Goal: Information Seeking & Learning: Check status

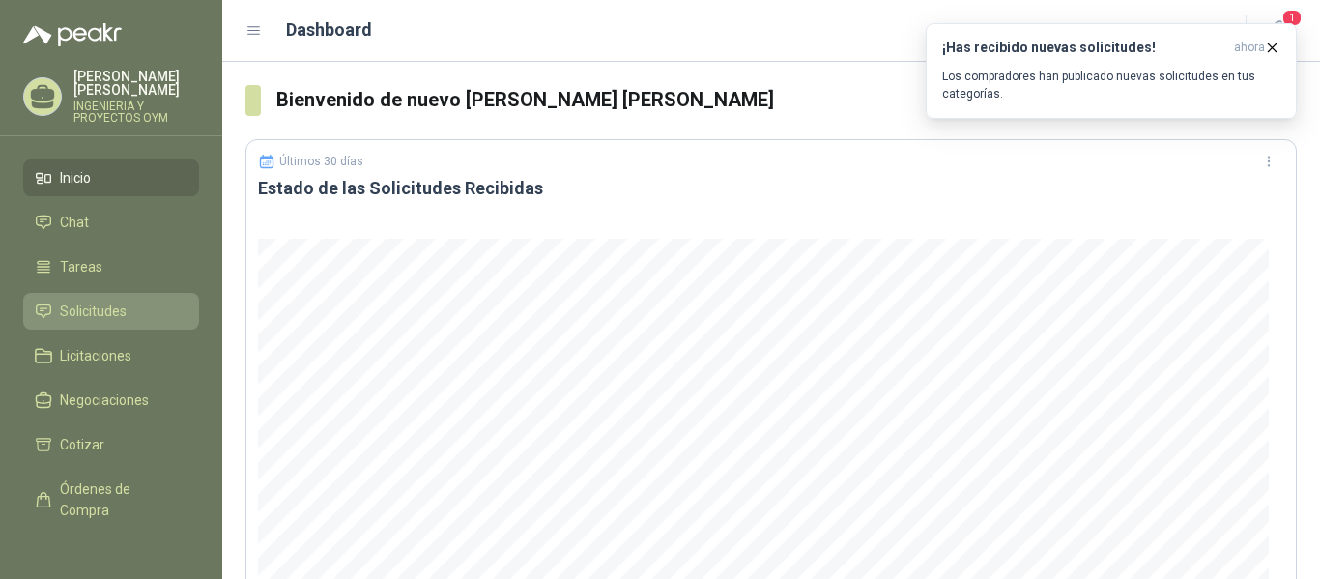
click at [129, 296] on link "Solicitudes" at bounding box center [111, 311] width 176 height 37
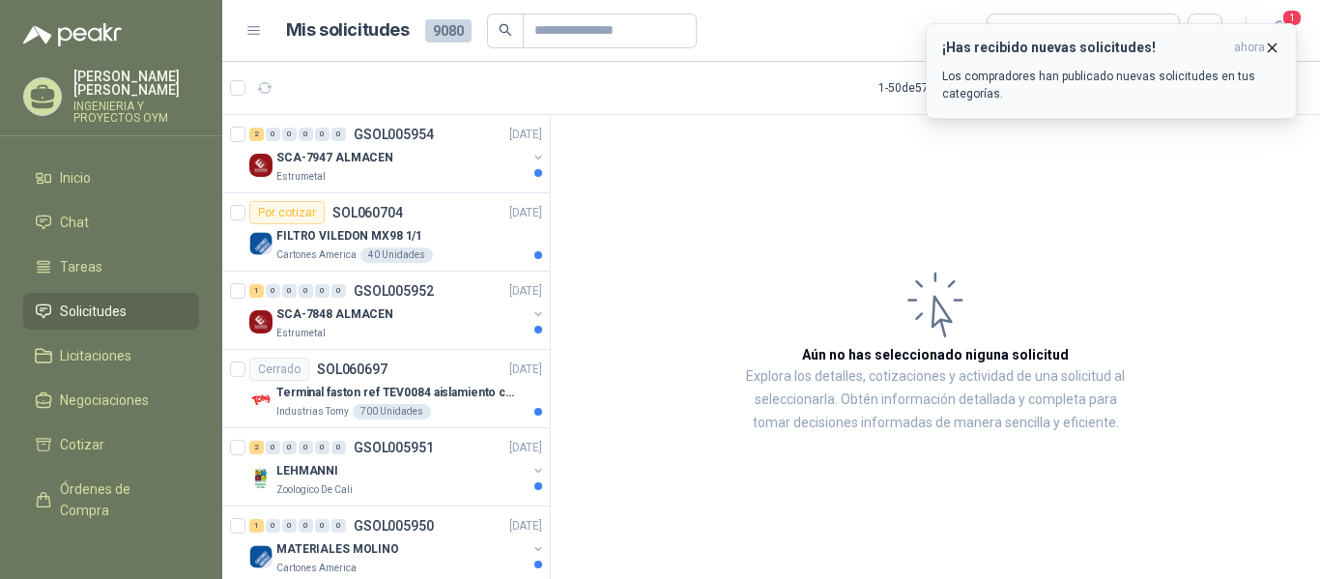
click at [1280, 43] on icon "button" at bounding box center [1272, 48] width 16 height 16
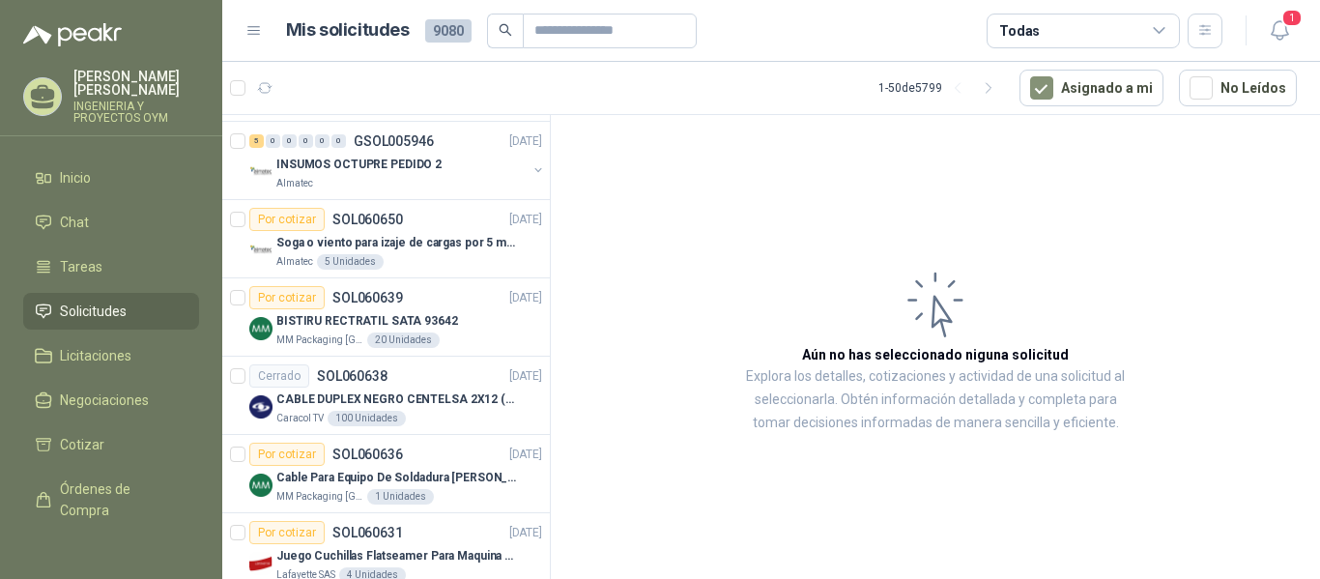
scroll to position [1095, 0]
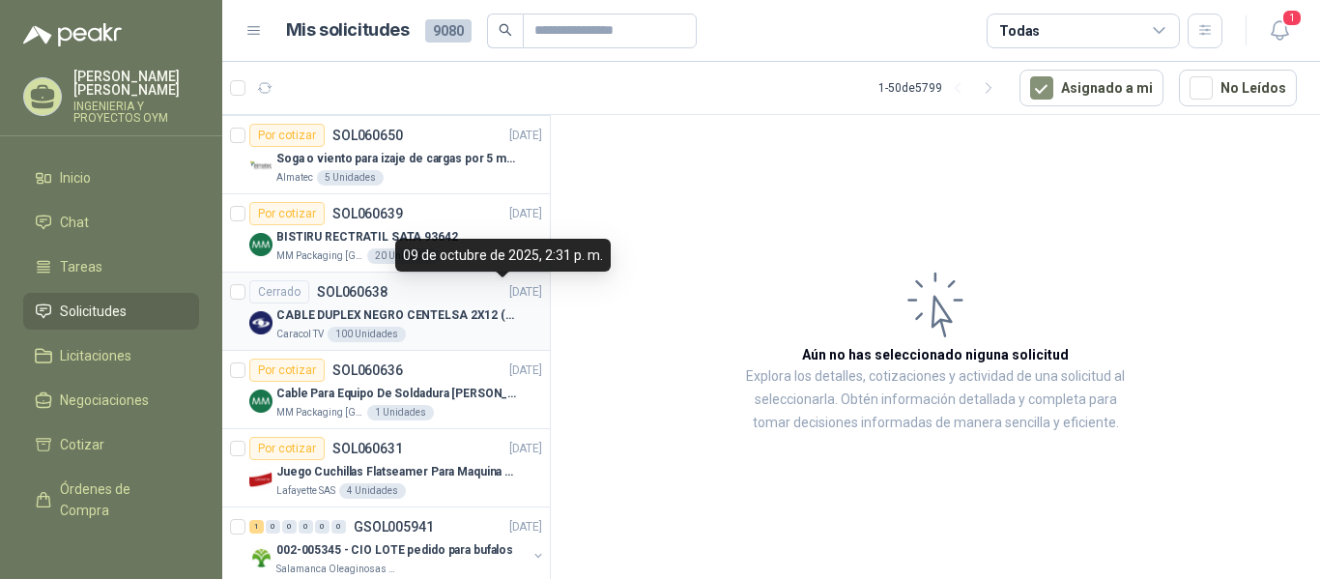
click at [521, 284] on p "[DATE]" at bounding box center [525, 292] width 33 height 18
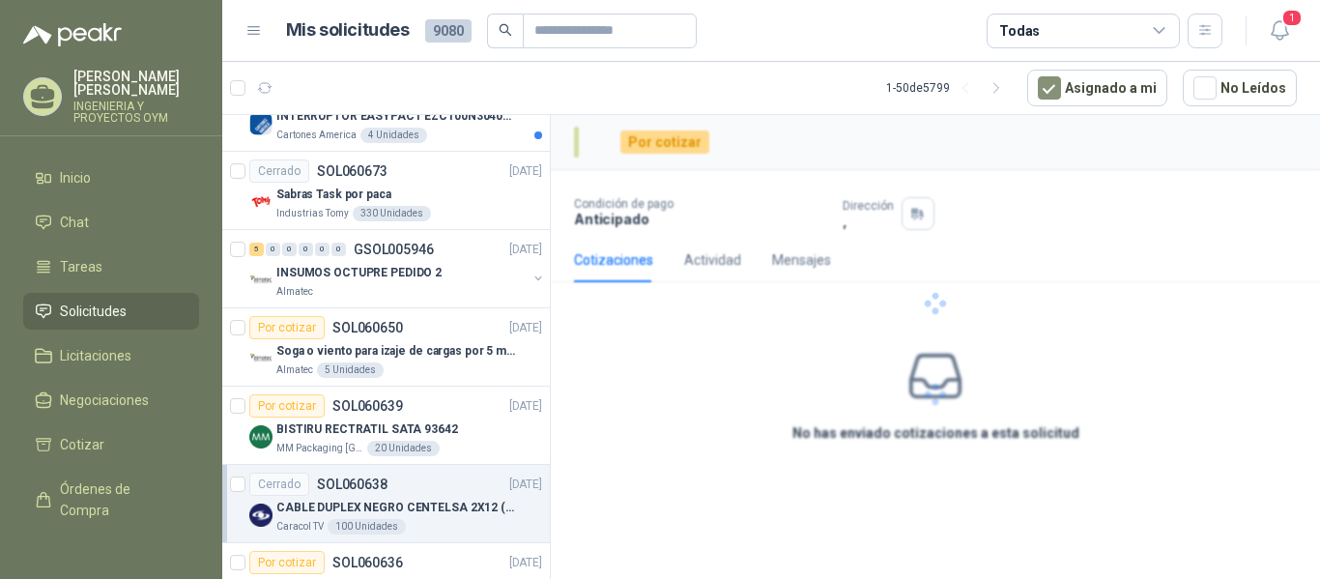
scroll to position [836, 0]
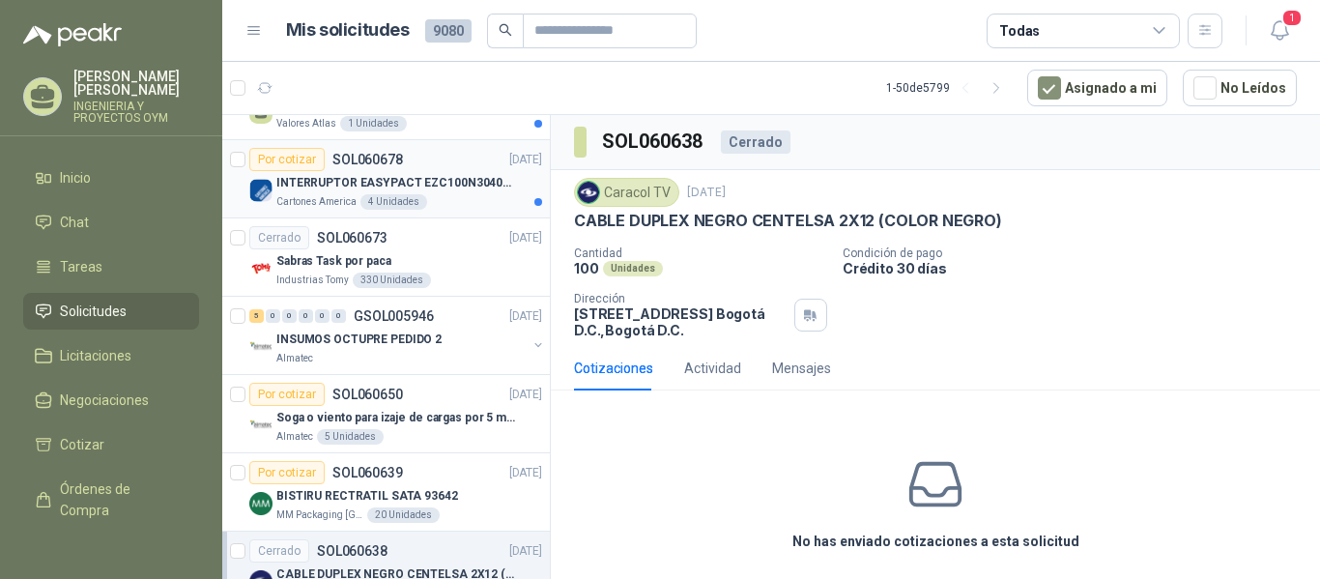
click at [378, 200] on div "4 Unidades" at bounding box center [394, 201] width 67 height 15
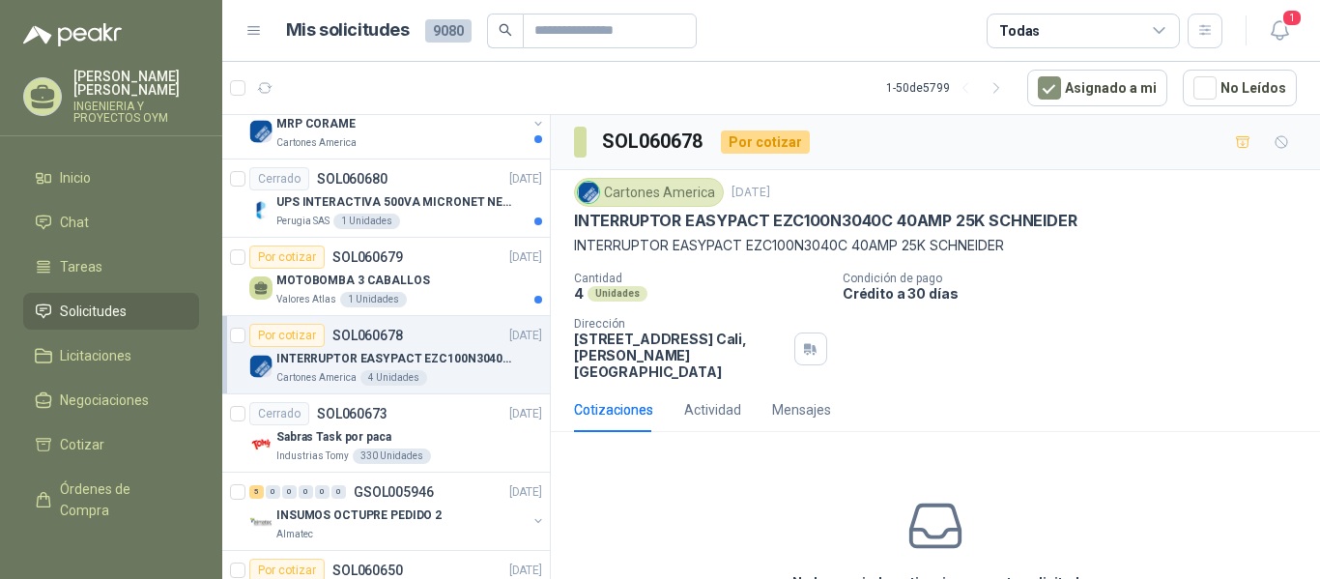
scroll to position [635, 0]
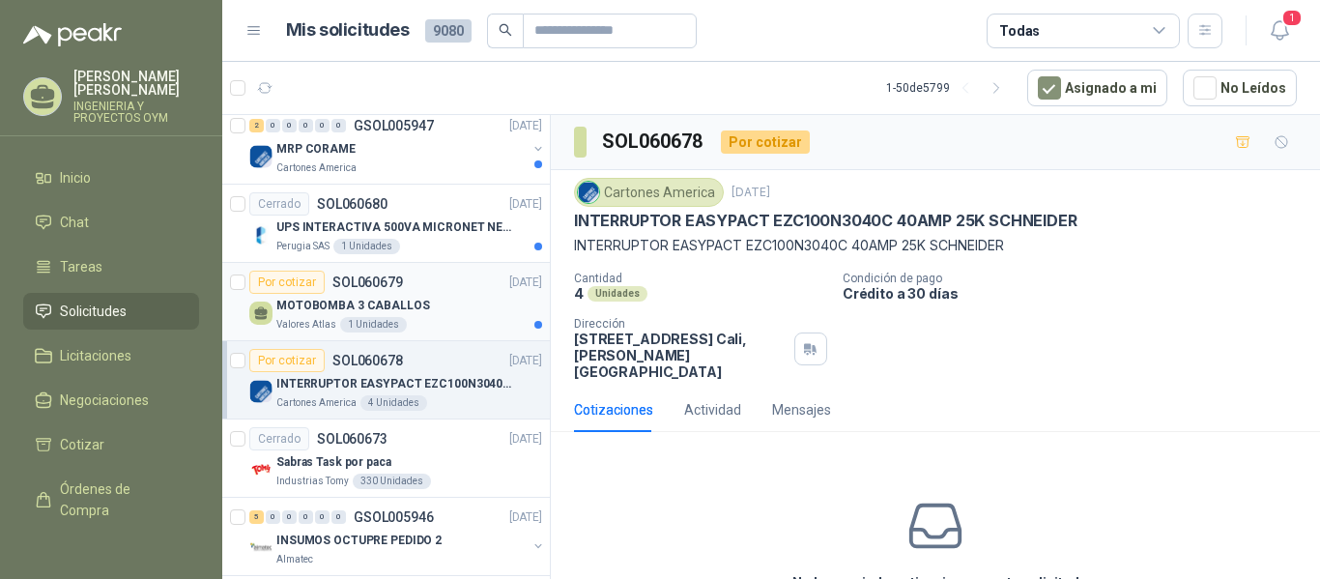
click at [419, 303] on p "MOTOBOMBA 3 CABALLOS" at bounding box center [353, 306] width 154 height 18
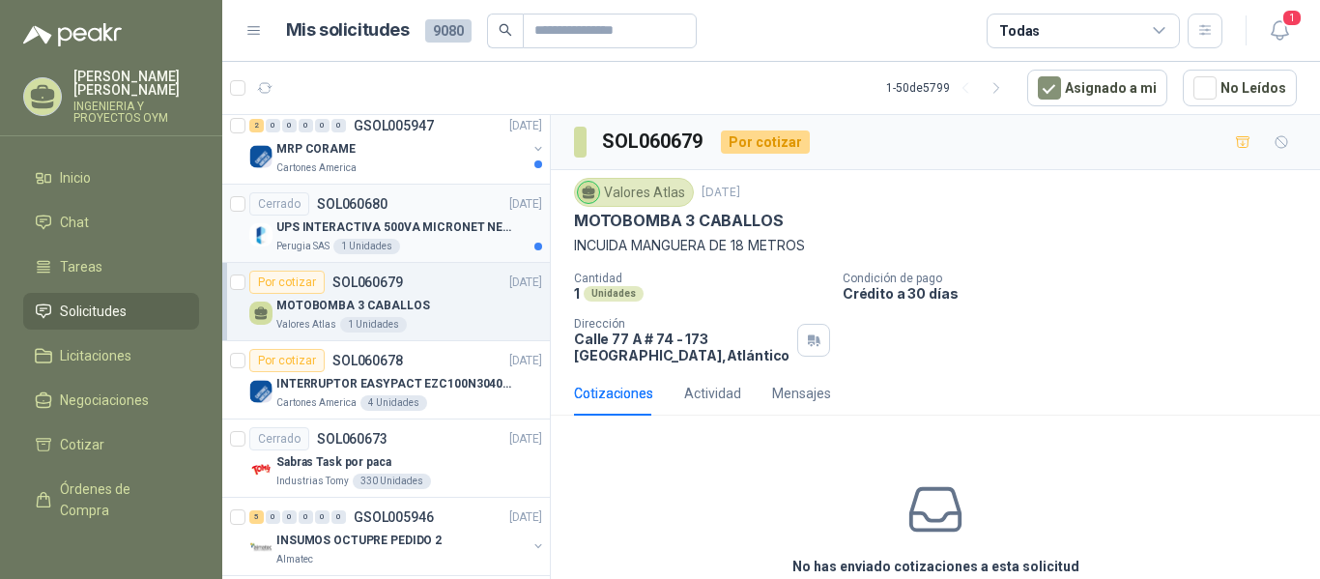
click at [437, 248] on div "Perugia SAS 1 Unidades" at bounding box center [409, 246] width 266 height 15
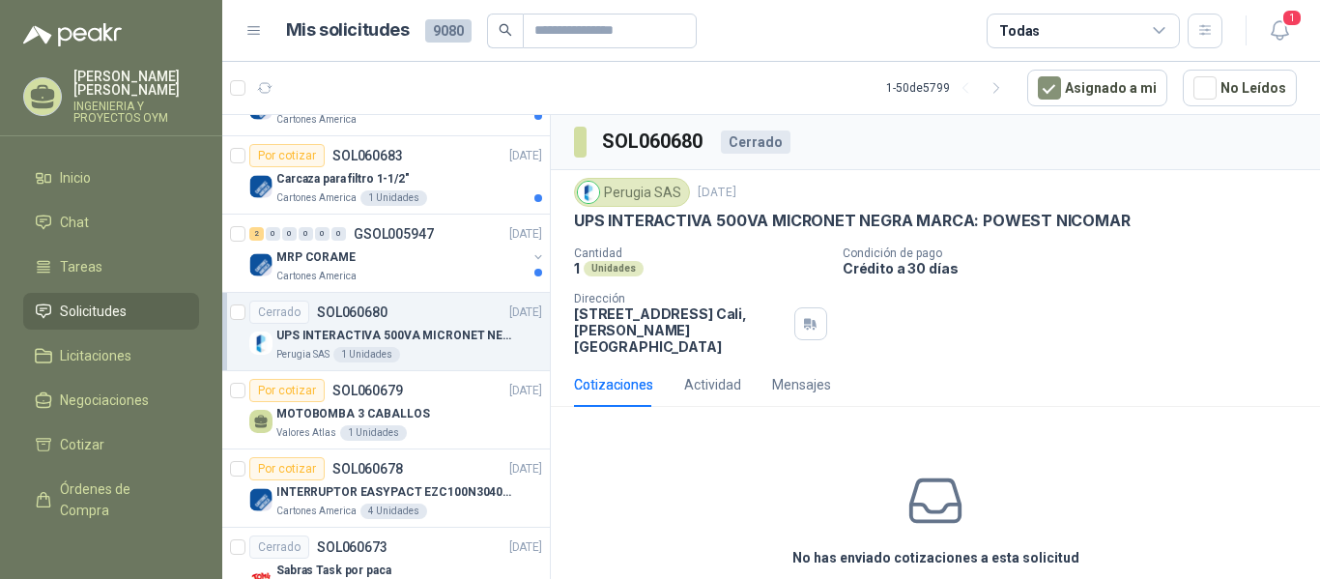
scroll to position [509, 0]
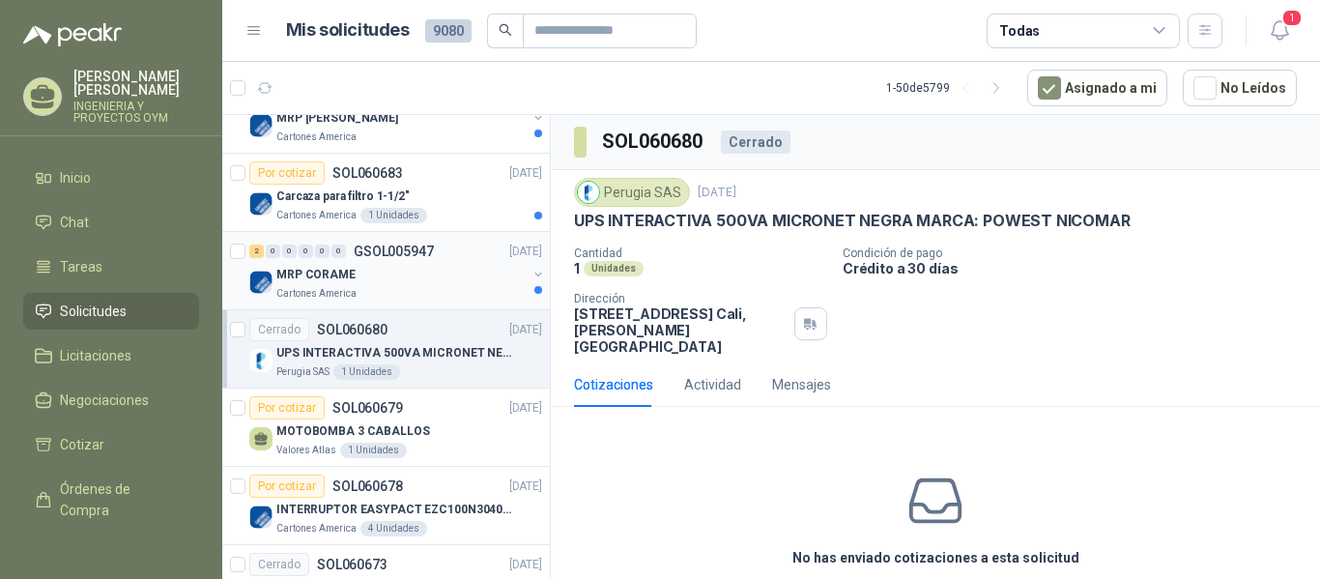
click at [400, 264] on div "MRP CORAME" at bounding box center [401, 274] width 250 height 23
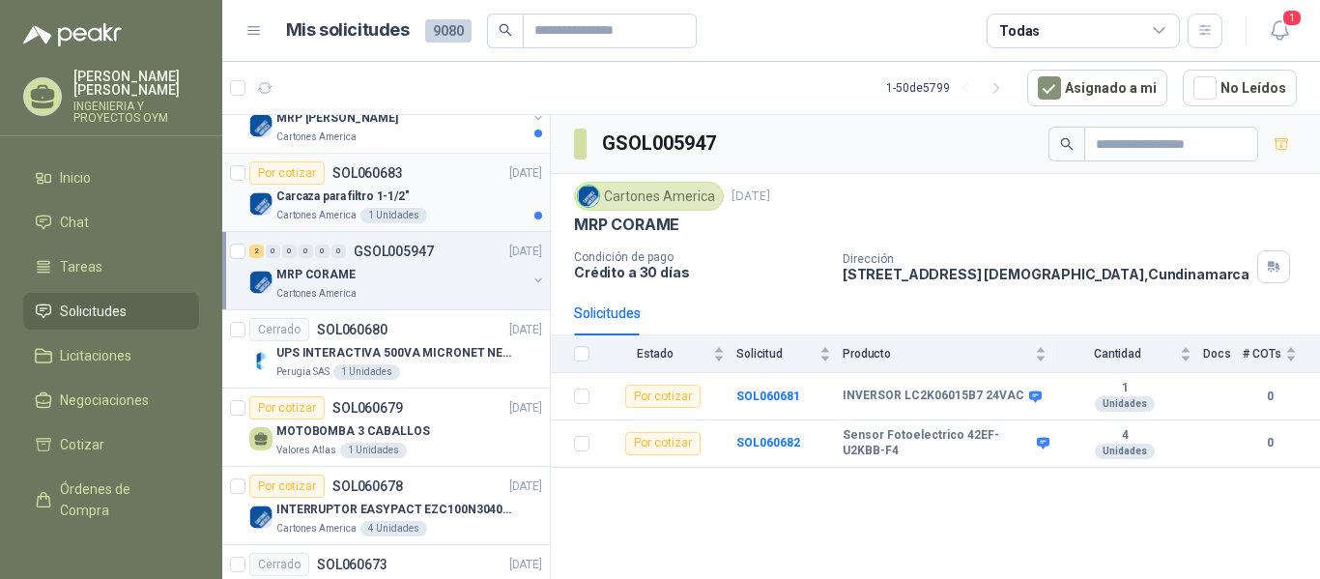
click at [386, 210] on div "Carcaza para filtro 1-1/2" Cartones America 1 Unidades" at bounding box center [409, 204] width 266 height 39
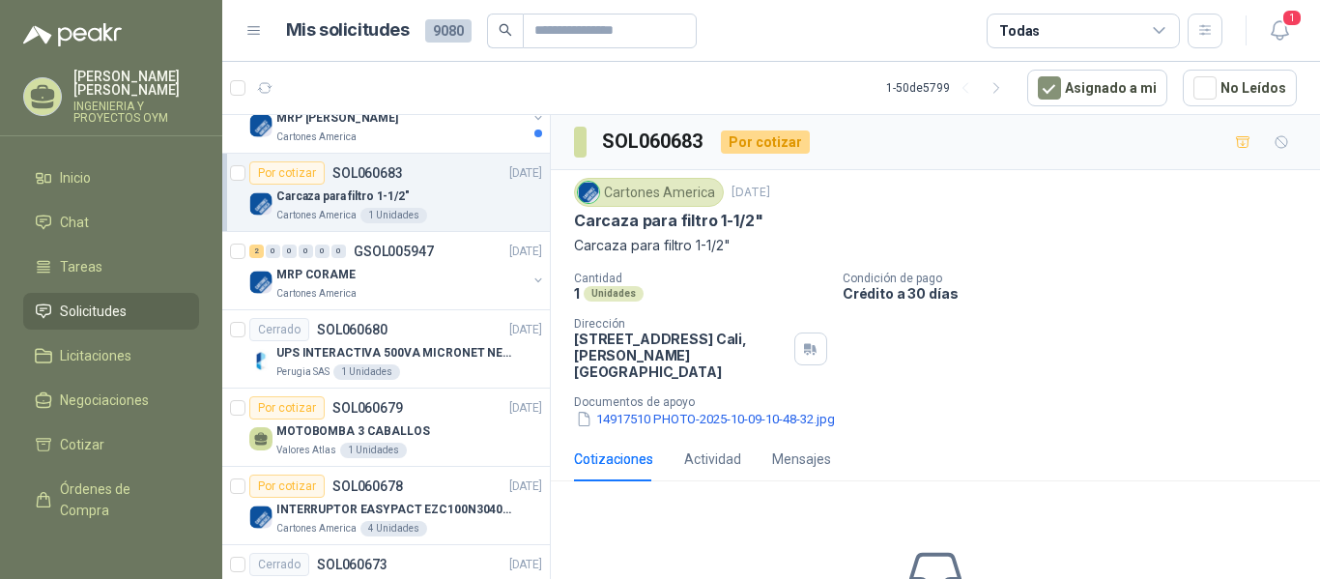
scroll to position [493, 0]
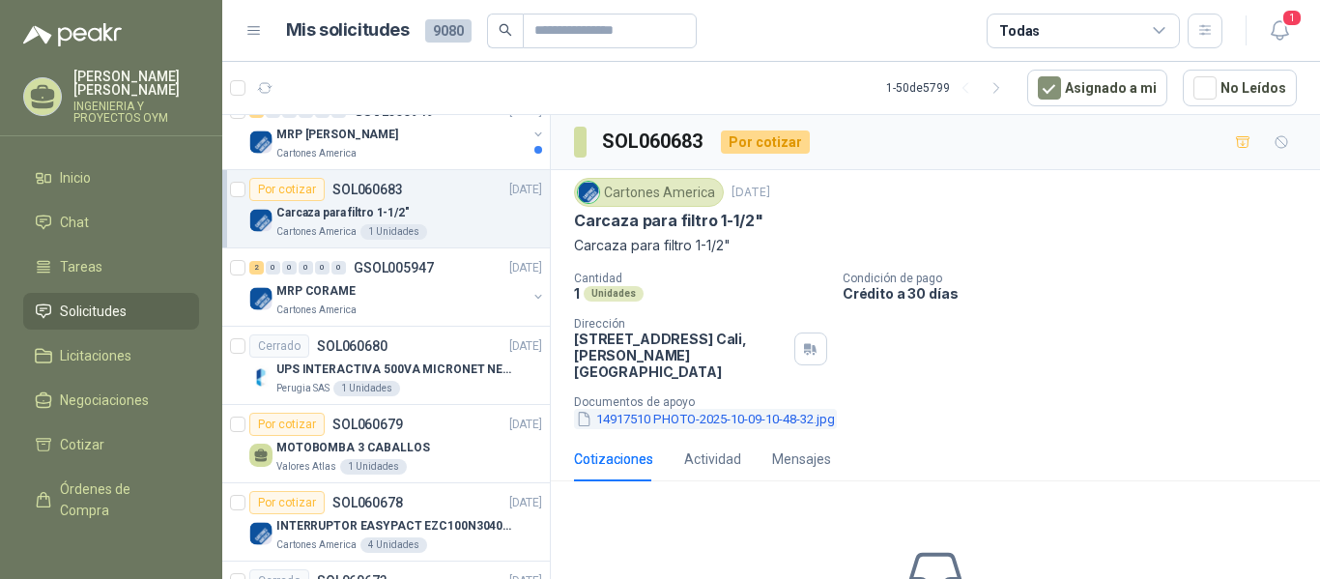
click at [627, 409] on button "14917510 PHOTO-2025-10-09-10-48-32.jpg" at bounding box center [705, 419] width 263 height 20
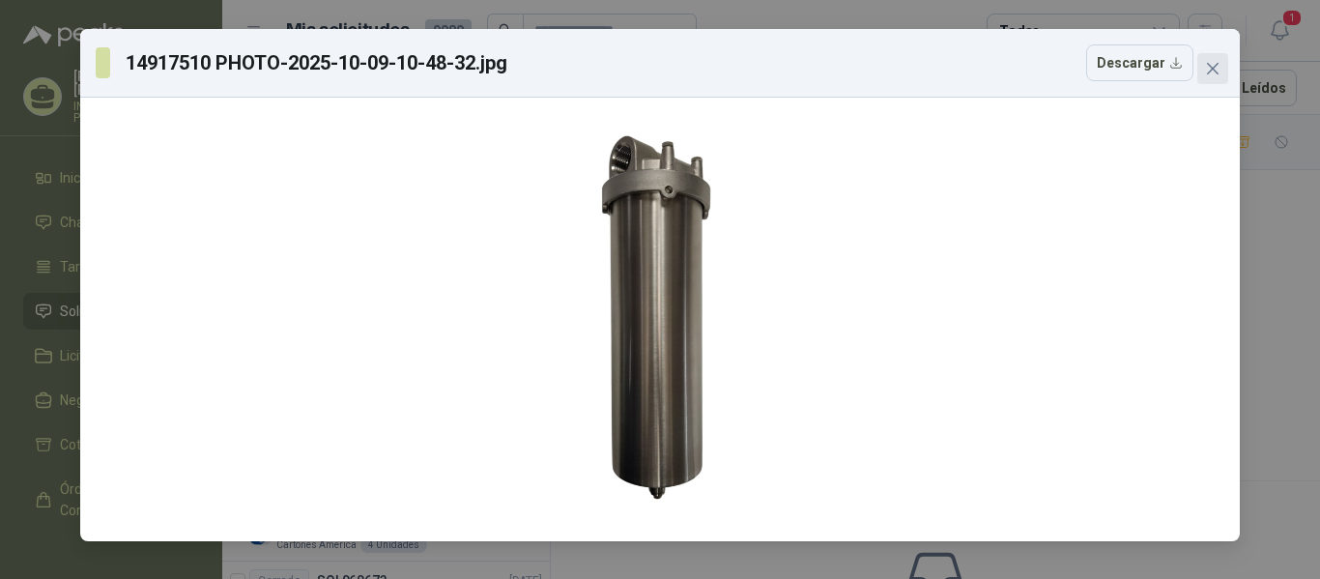
click at [1218, 63] on icon "close" at bounding box center [1213, 69] width 12 height 12
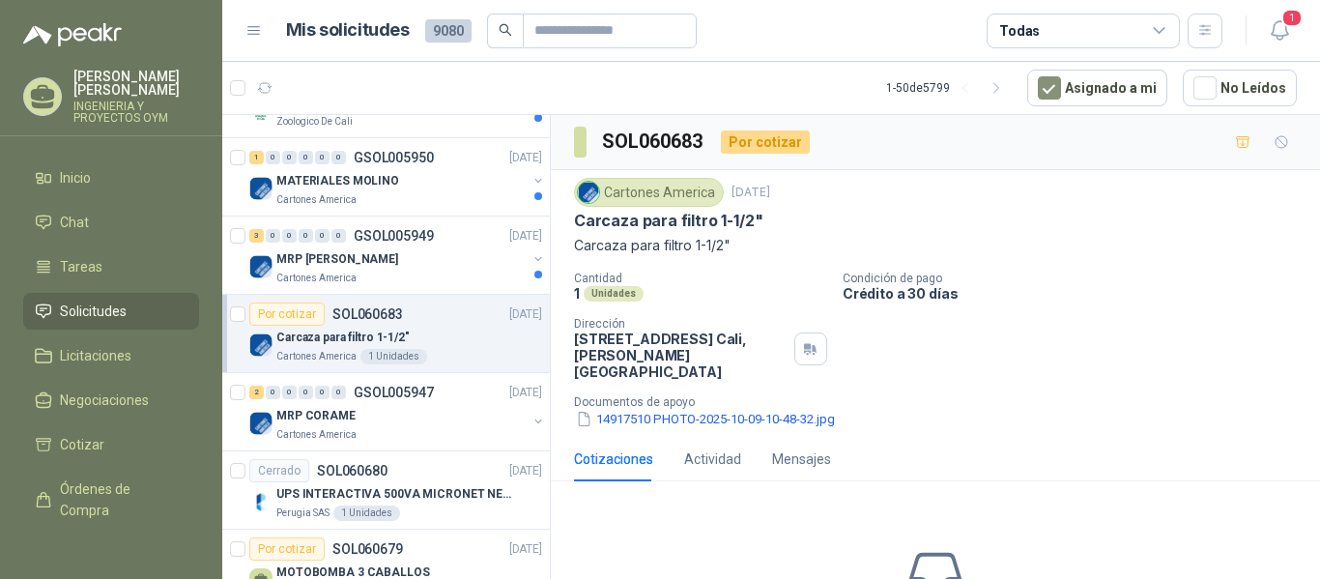
scroll to position [334, 0]
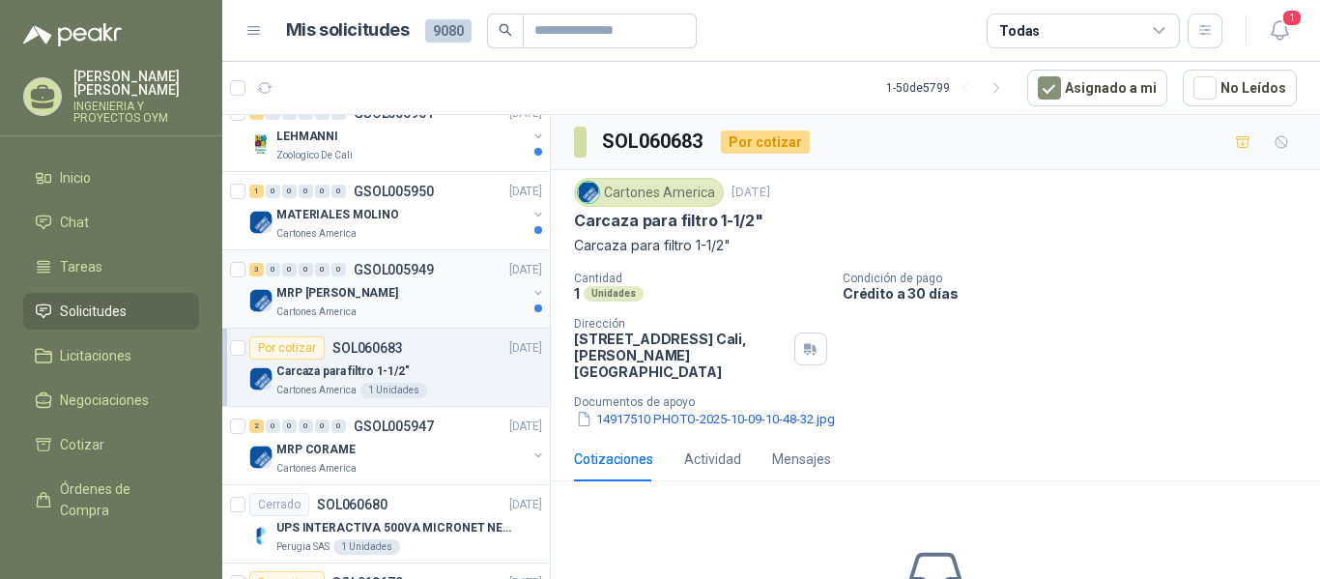
click at [451, 282] on div "MRP [PERSON_NAME]" at bounding box center [401, 292] width 250 height 23
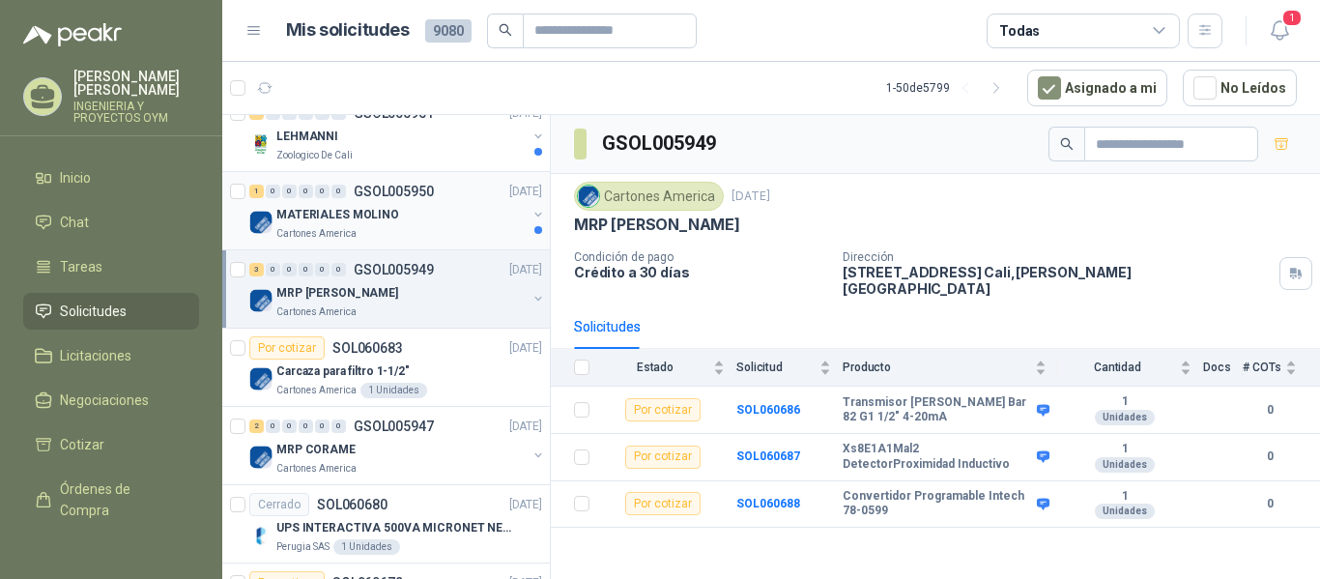
click at [440, 219] on div "MATERIALES MOLINO" at bounding box center [401, 214] width 250 height 23
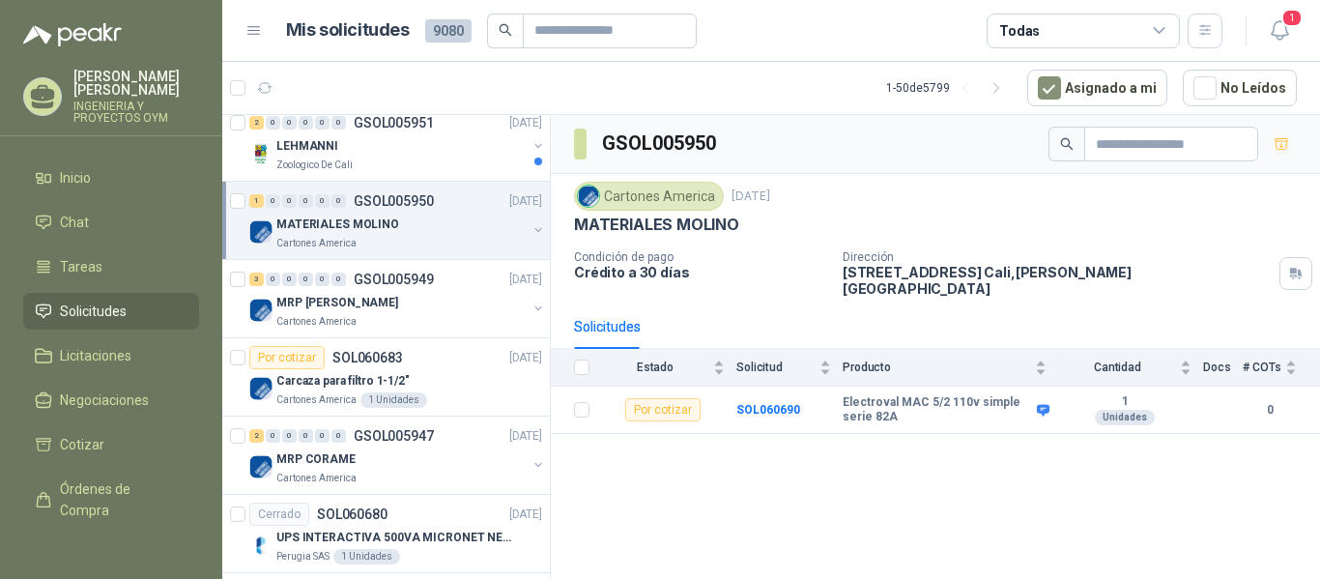
scroll to position [250, 0]
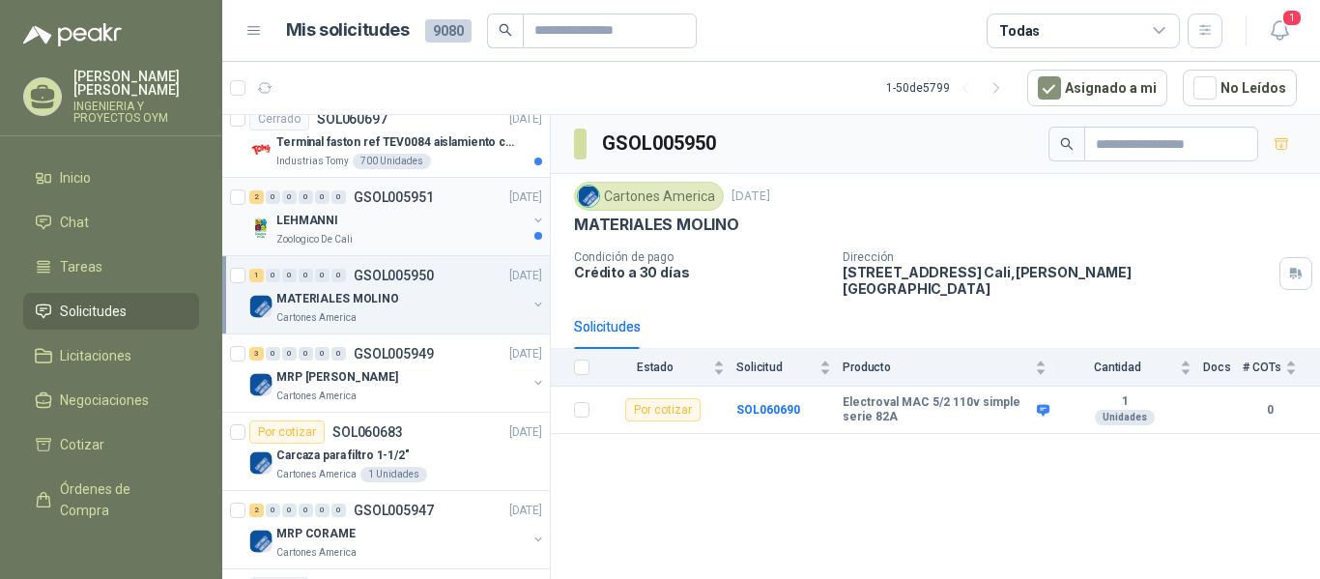
click at [389, 216] on div "LEHMANNI" at bounding box center [401, 220] width 250 height 23
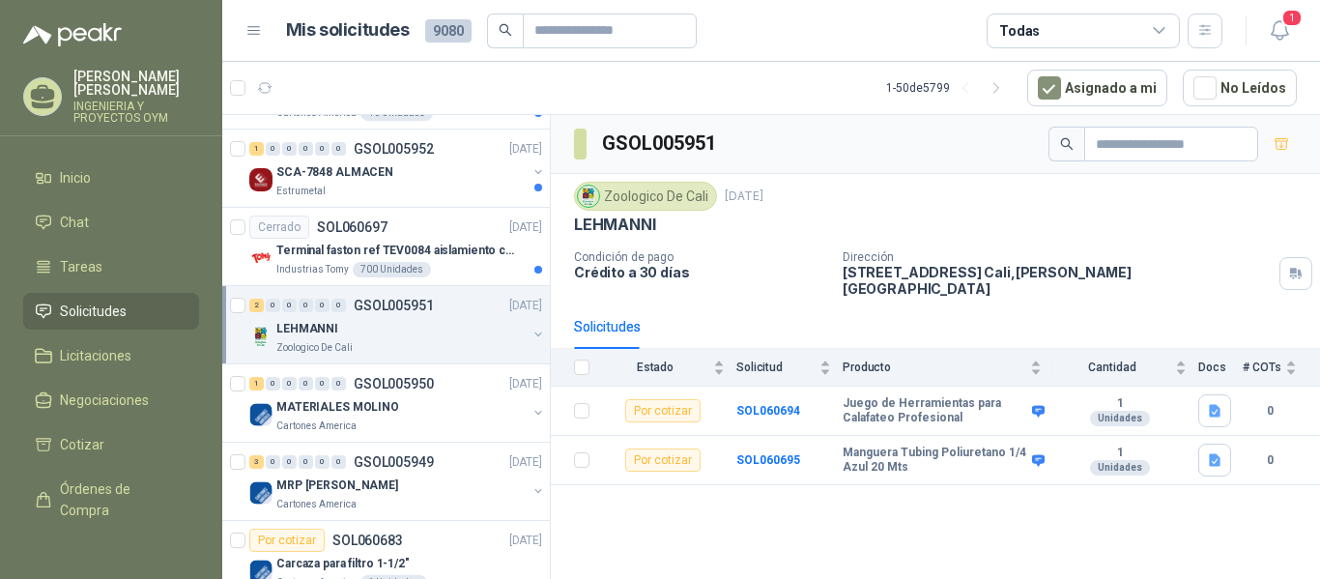
scroll to position [108, 0]
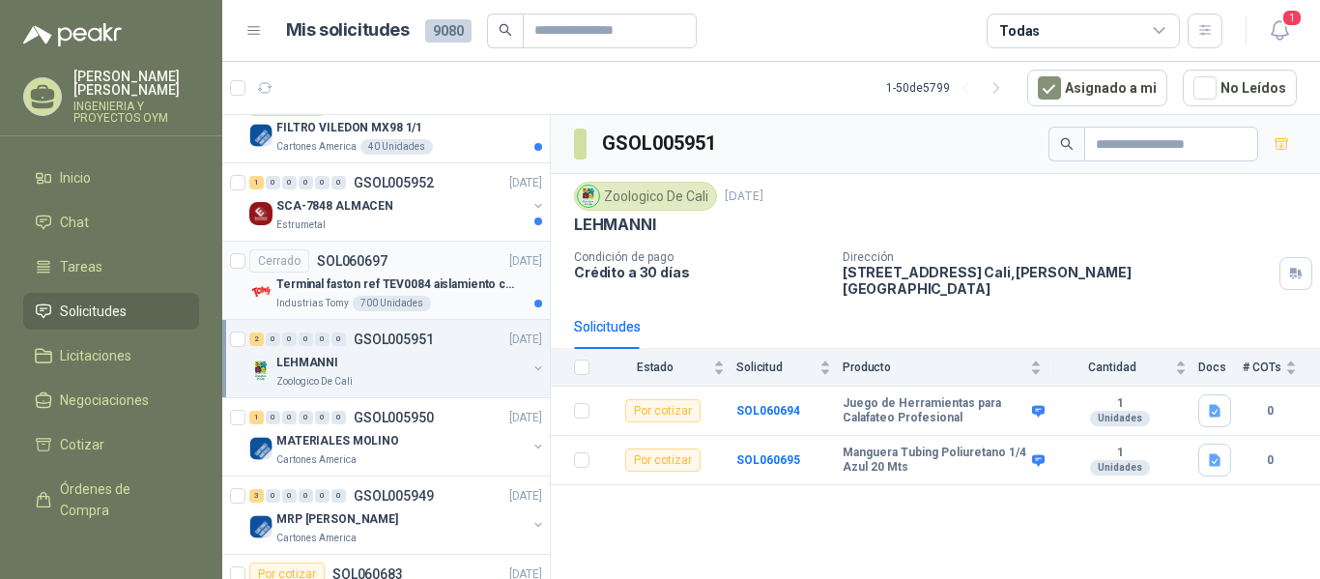
click at [404, 277] on p "Terminal faston ref TEV0084 aislamiento completo" at bounding box center [396, 284] width 241 height 18
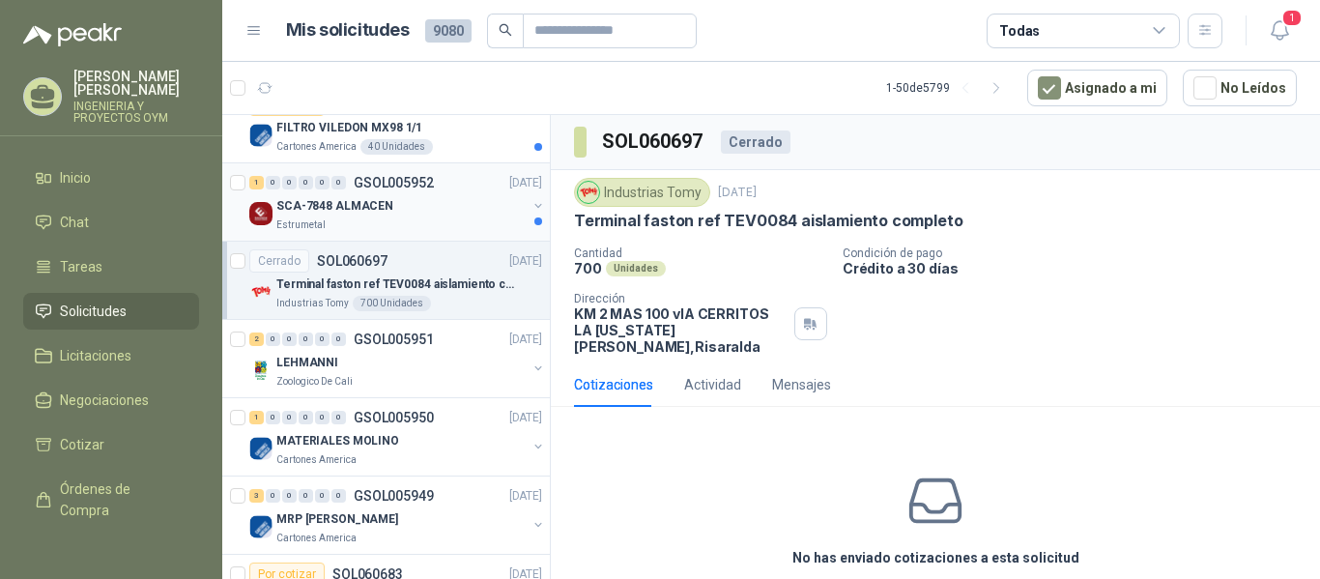
click at [374, 211] on p "SCA-7848 ALMACEN" at bounding box center [334, 206] width 117 height 18
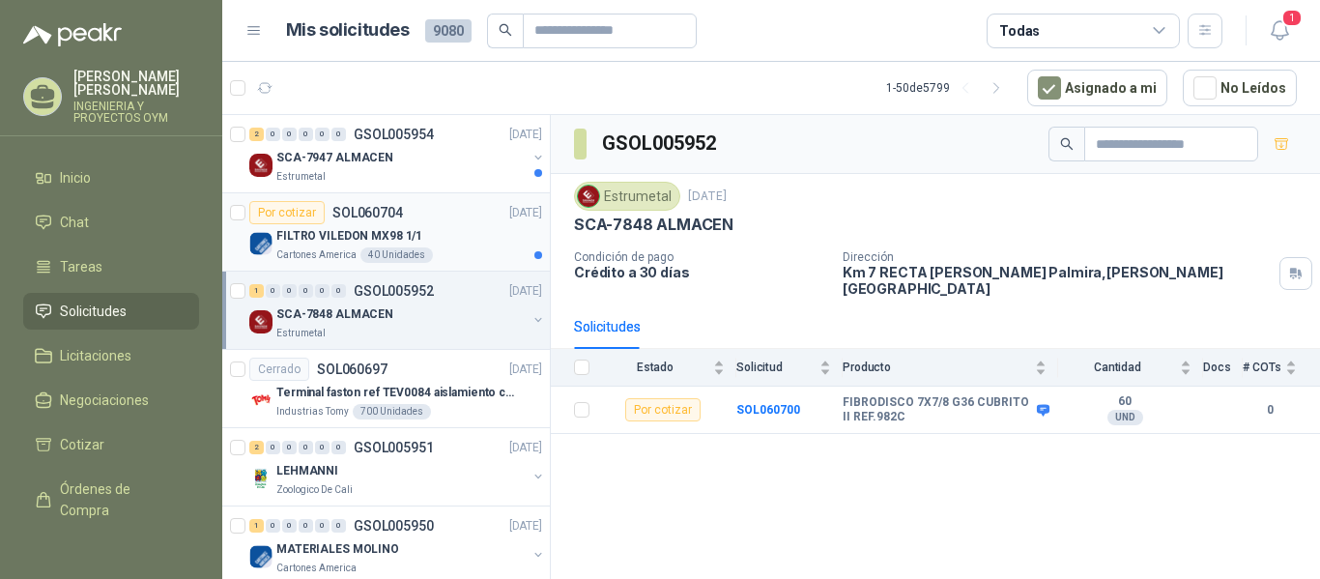
click at [464, 233] on div "FILTRO VILEDON MX98 1/1" at bounding box center [409, 235] width 266 height 23
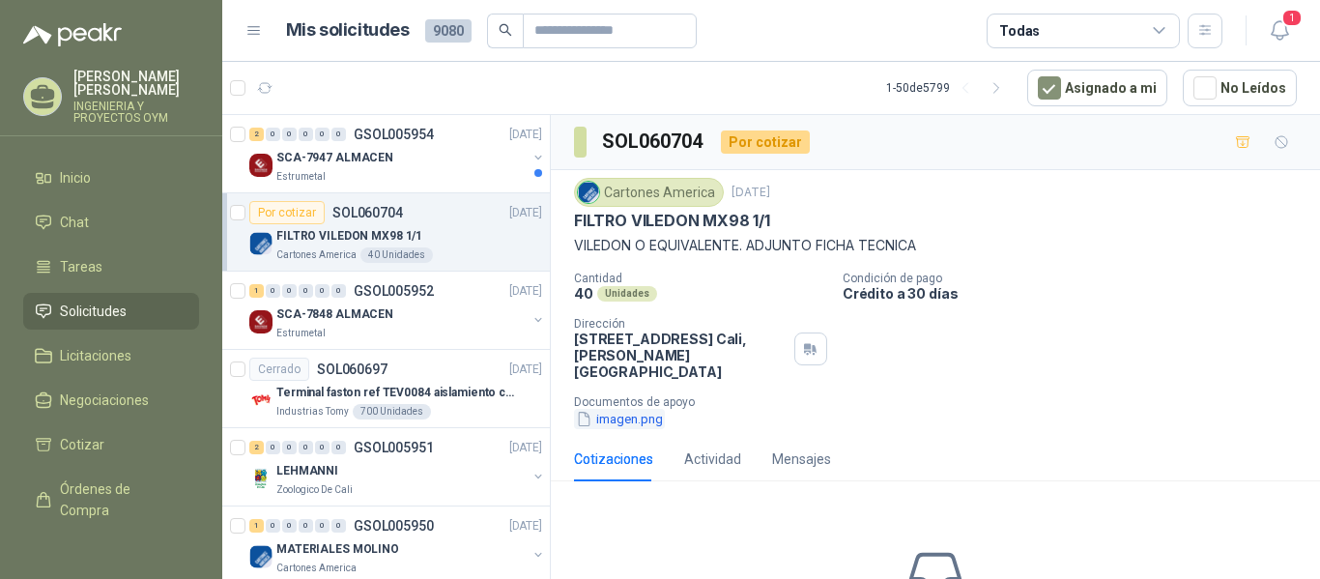
click at [622, 409] on button "imagen.png" at bounding box center [619, 419] width 91 height 20
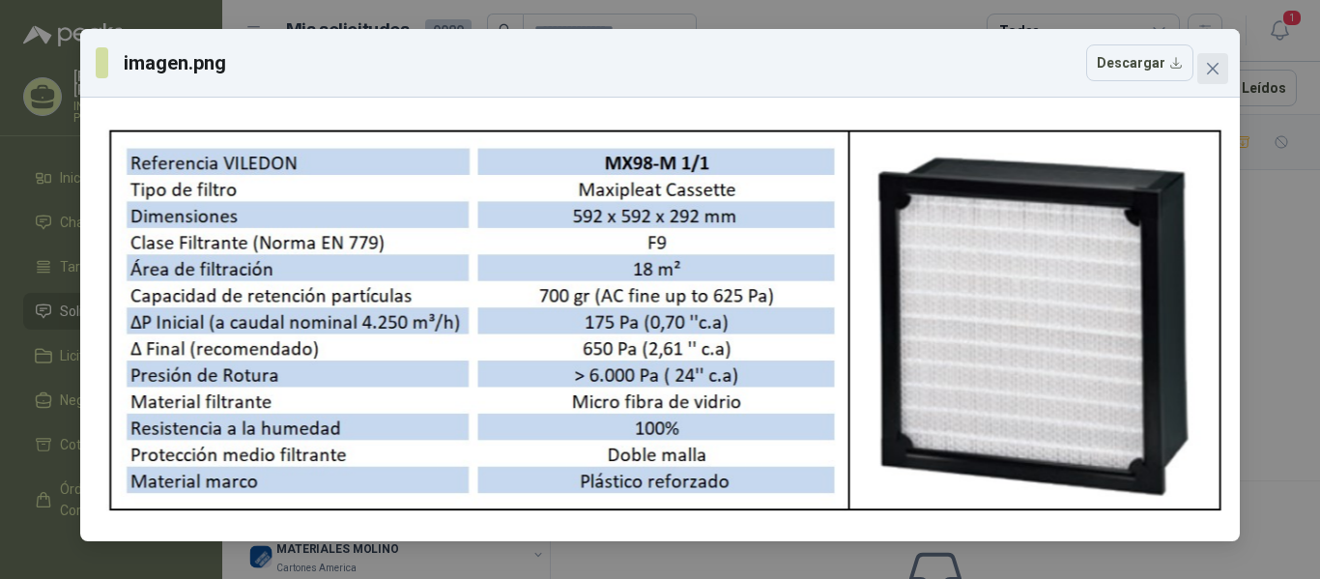
click at [1217, 66] on icon "close" at bounding box center [1213, 69] width 12 height 12
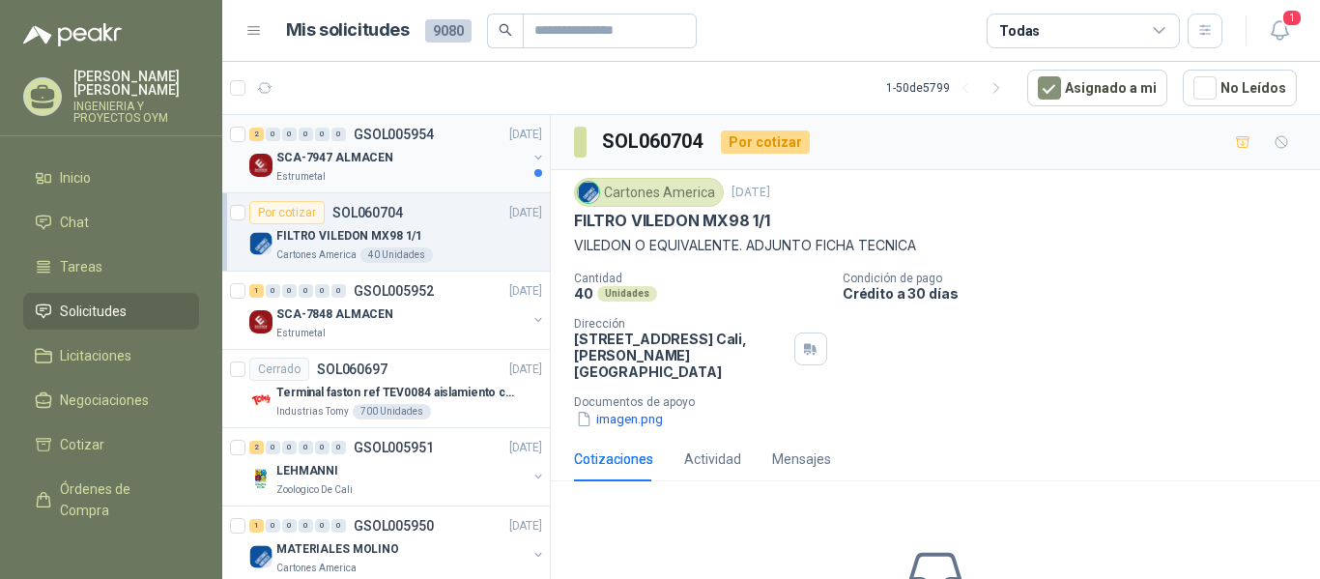
click at [424, 158] on div "SCA-7947 ALMACEN" at bounding box center [401, 157] width 250 height 23
